Goal: Information Seeking & Learning: Learn about a topic

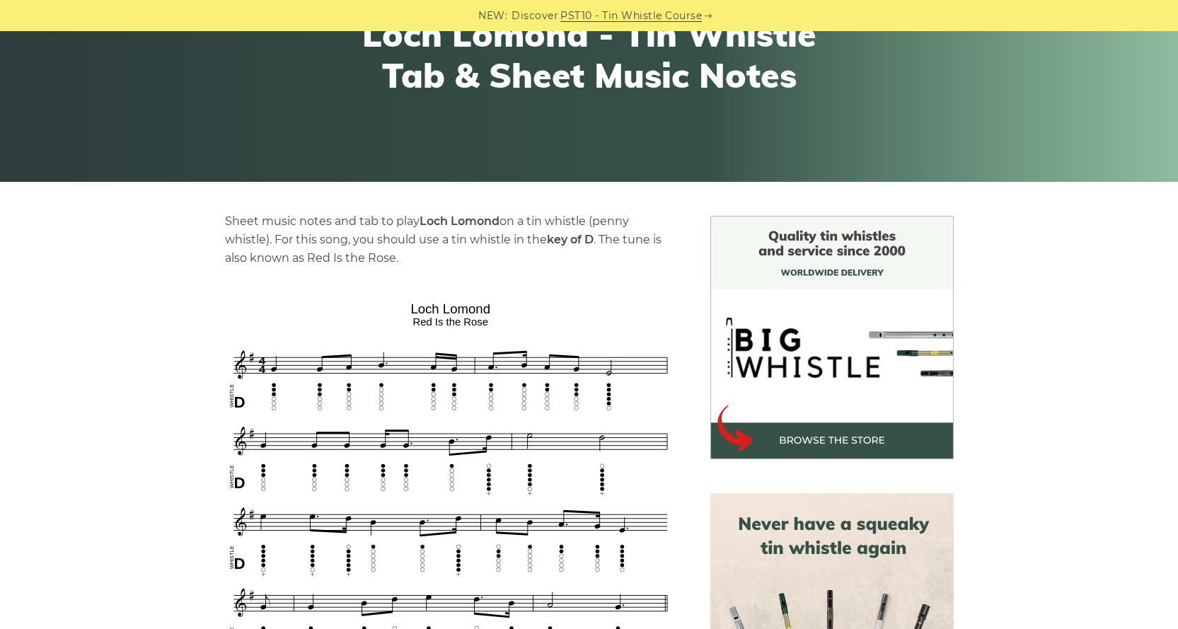
scroll to position [65, 0]
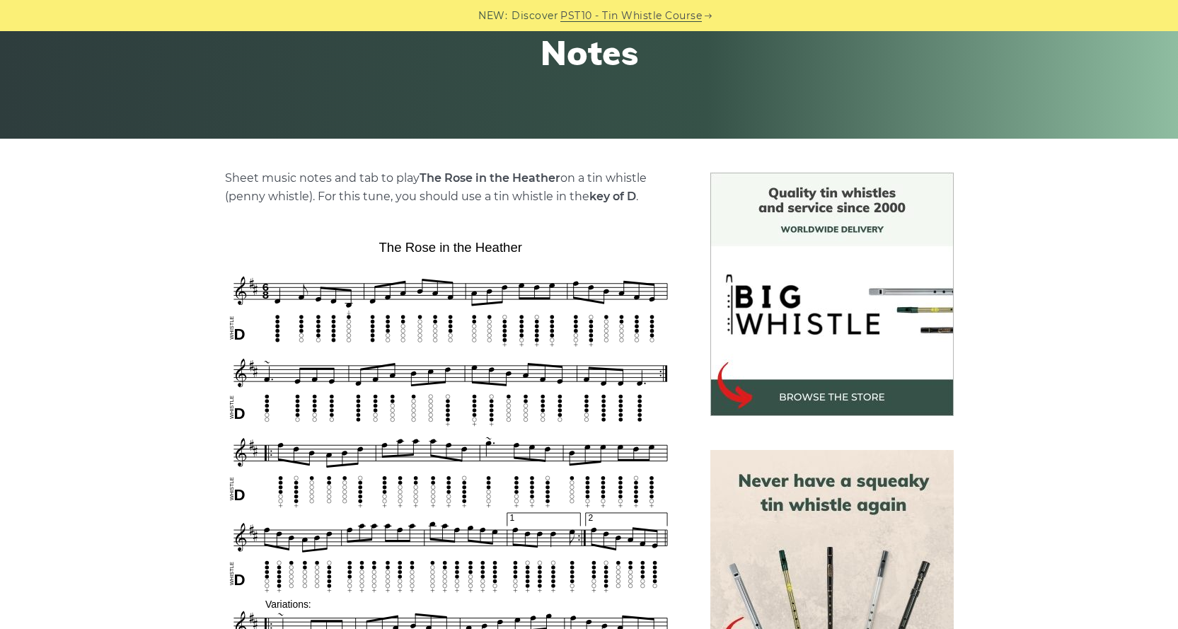
scroll to position [212, 0]
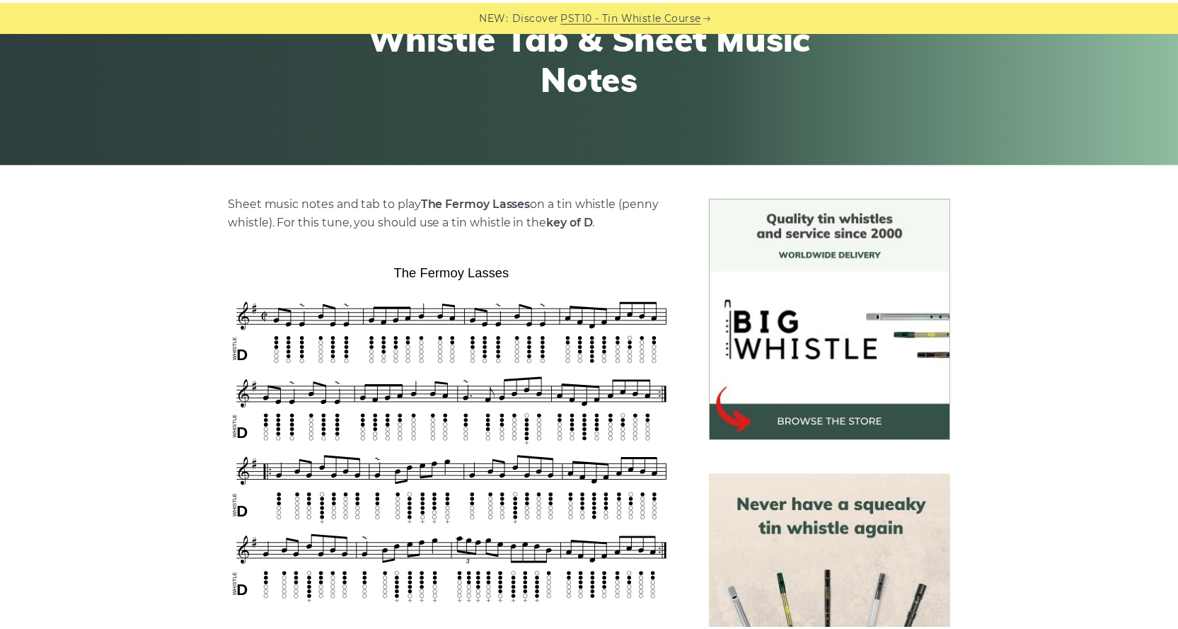
scroll to position [270, 0]
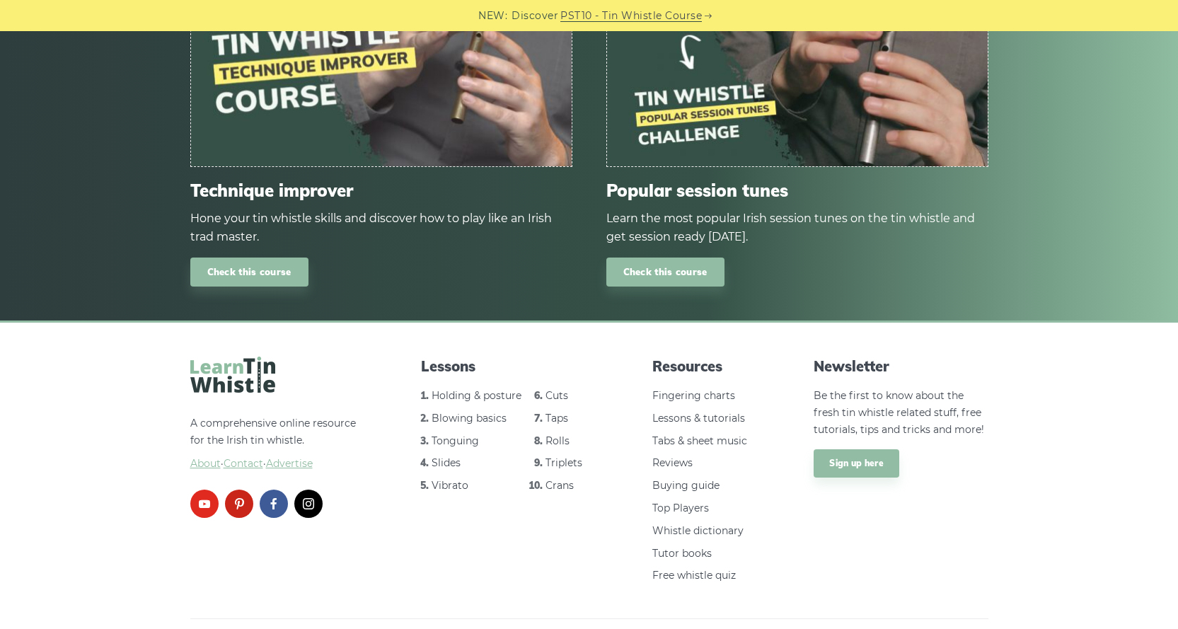
scroll to position [888, 0]
